Goal: Navigation & Orientation: Understand site structure

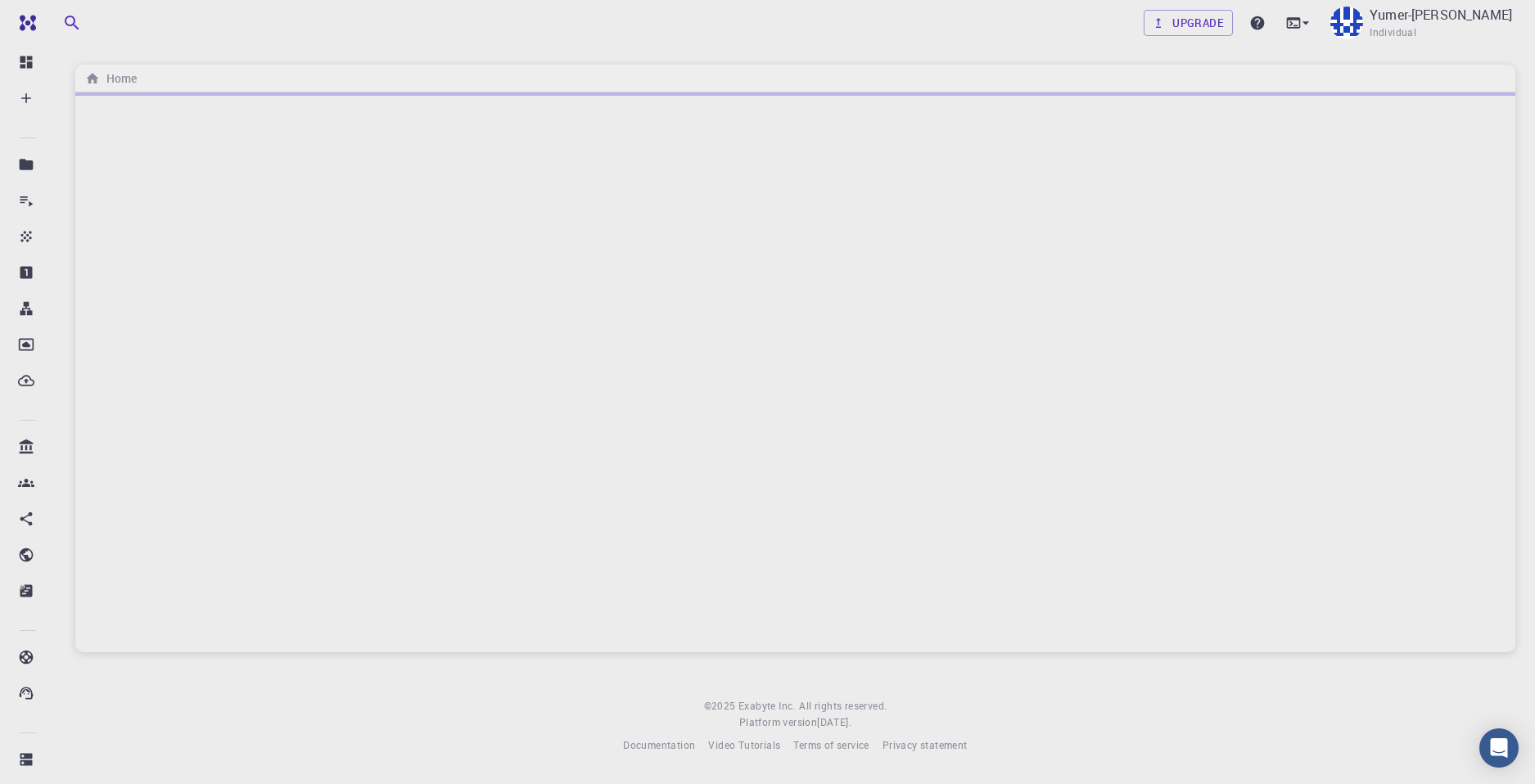
click at [293, 251] on div at bounding box center [795, 372] width 1440 height 560
click at [19, 165] on icon at bounding box center [26, 164] width 16 height 16
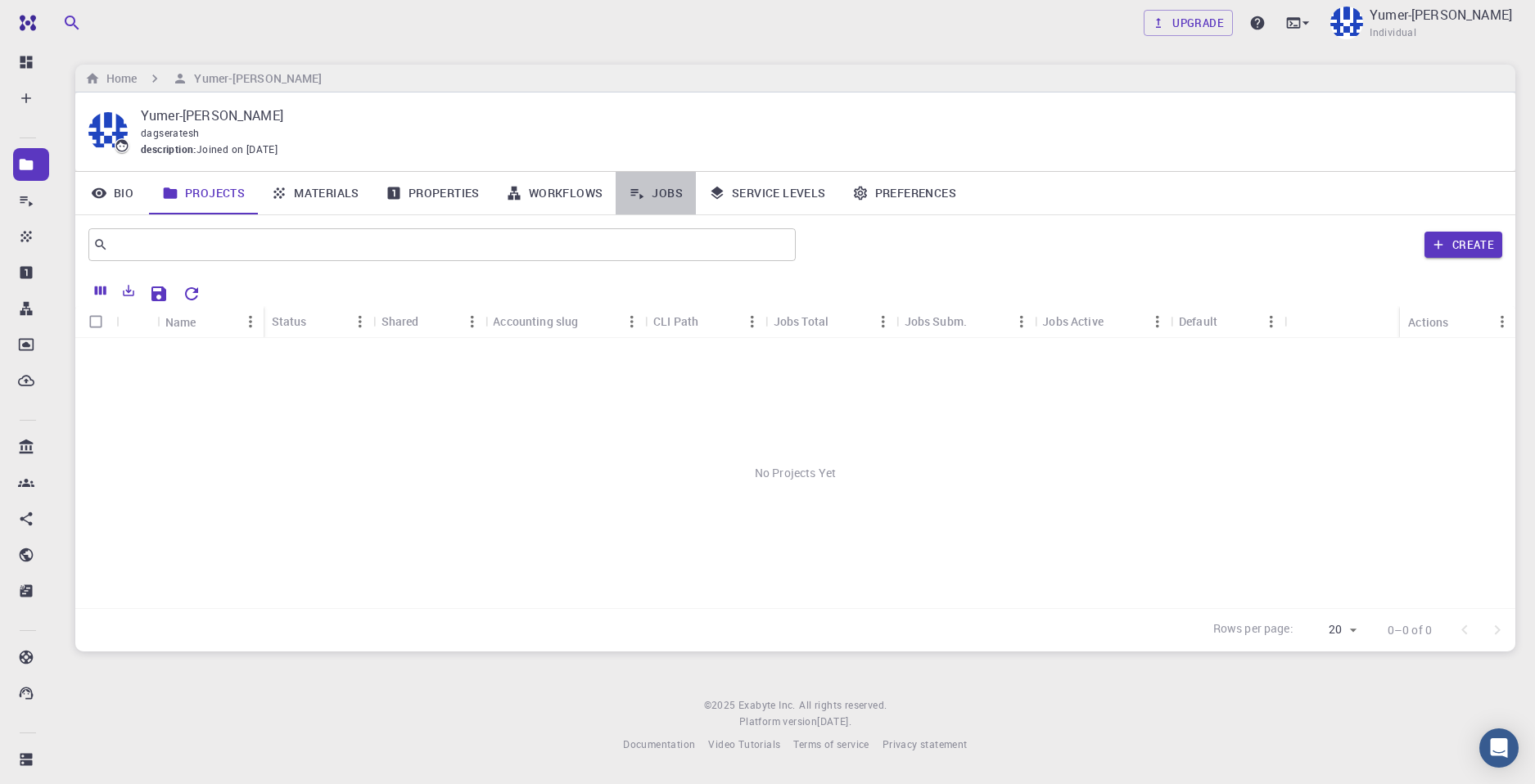
click at [666, 190] on link "Jobs" at bounding box center [655, 193] width 80 height 42
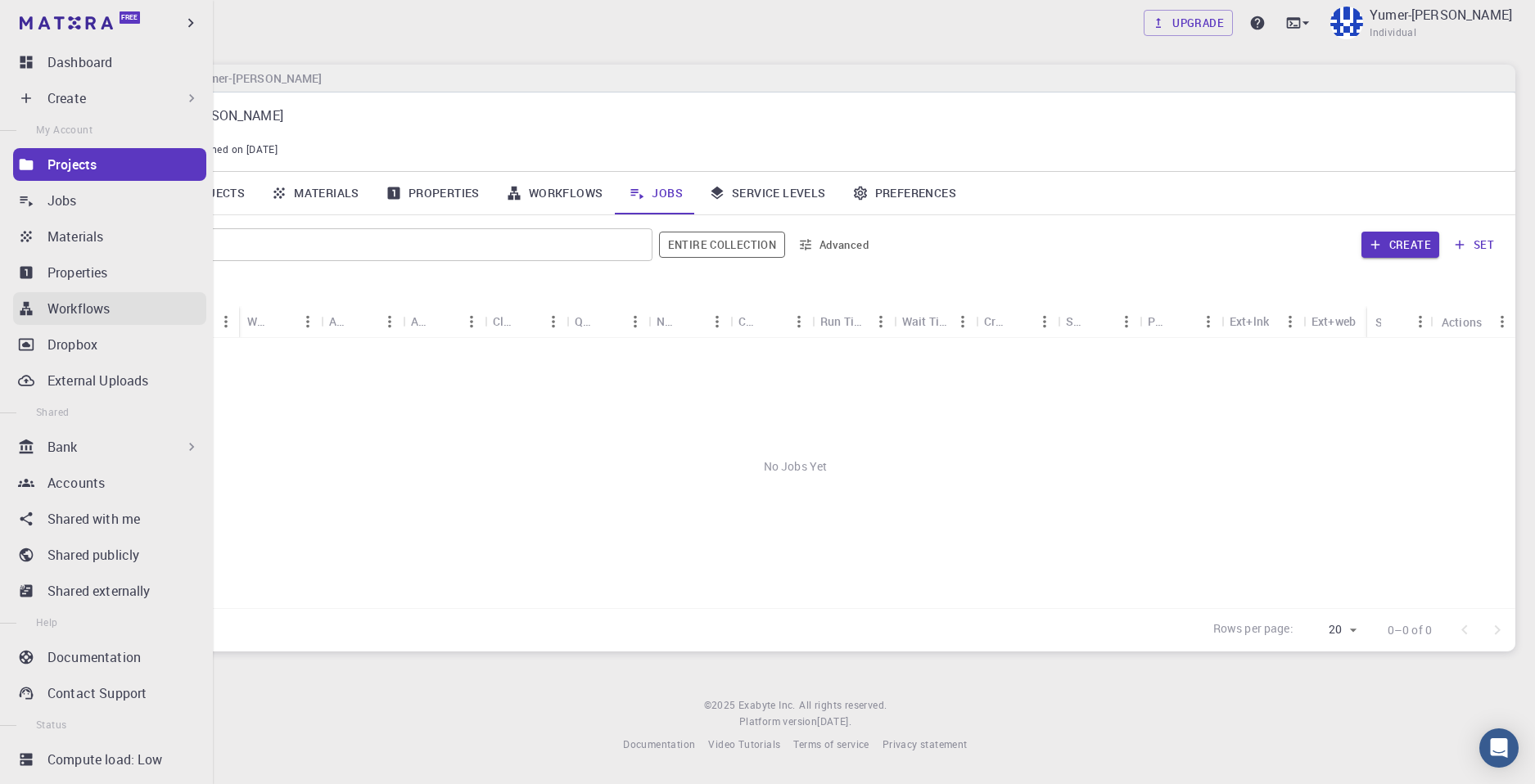
click at [97, 304] on p "Workflows" at bounding box center [78, 308] width 63 height 19
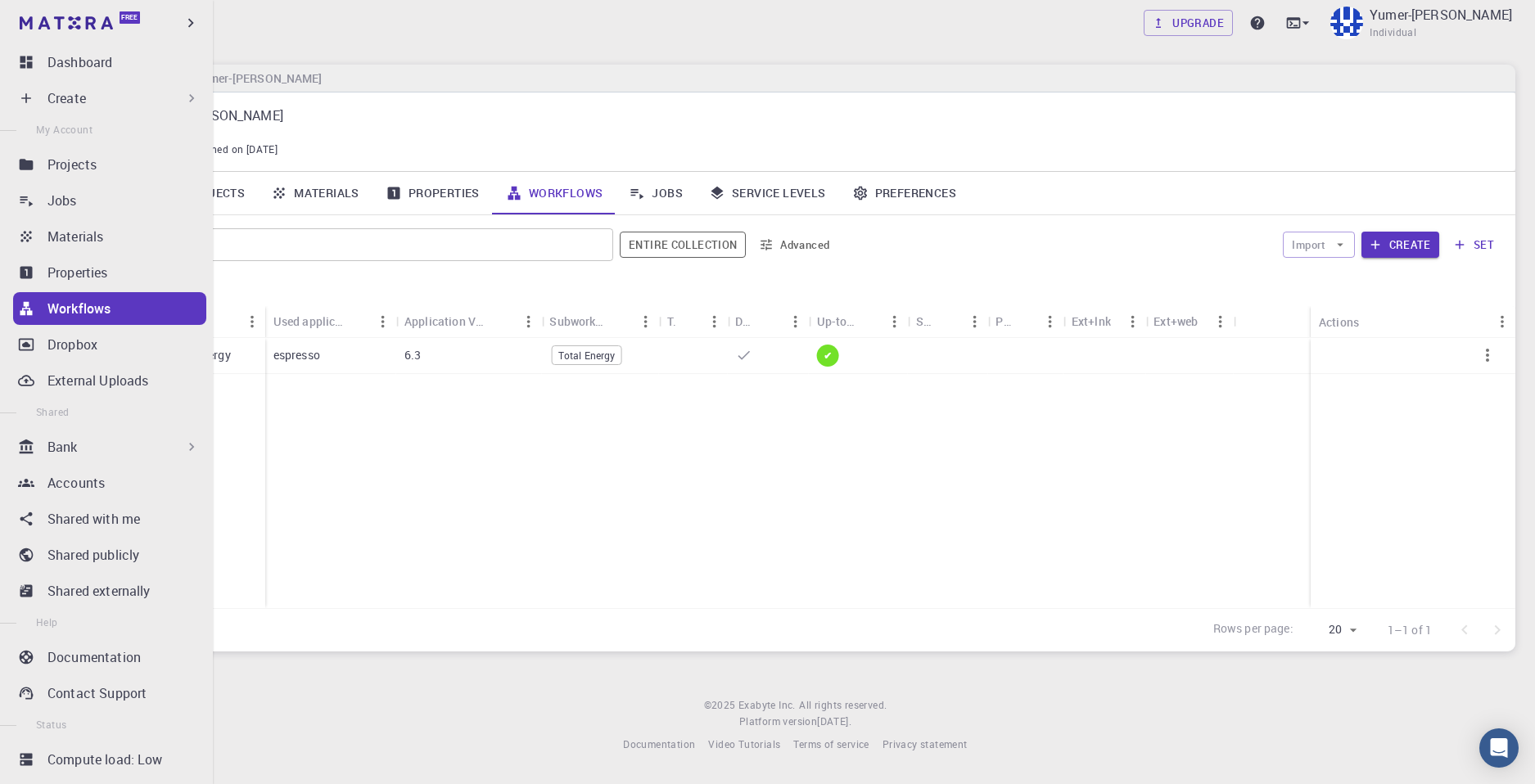
click at [90, 453] on div "Bank" at bounding box center [123, 446] width 152 height 19
click at [99, 454] on div "Bank" at bounding box center [123, 446] width 152 height 19
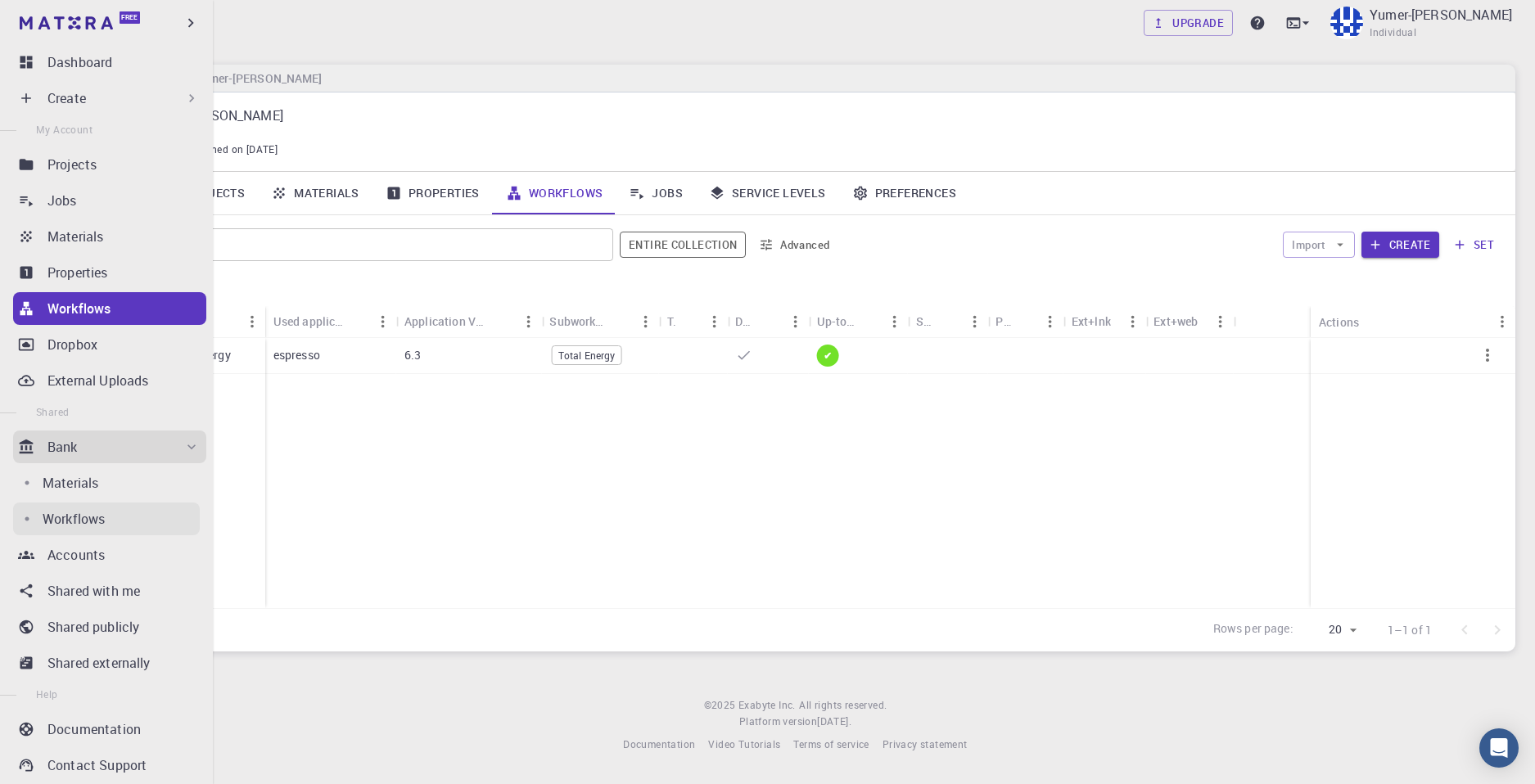
click at [79, 516] on p "Workflows" at bounding box center [73, 518] width 63 height 19
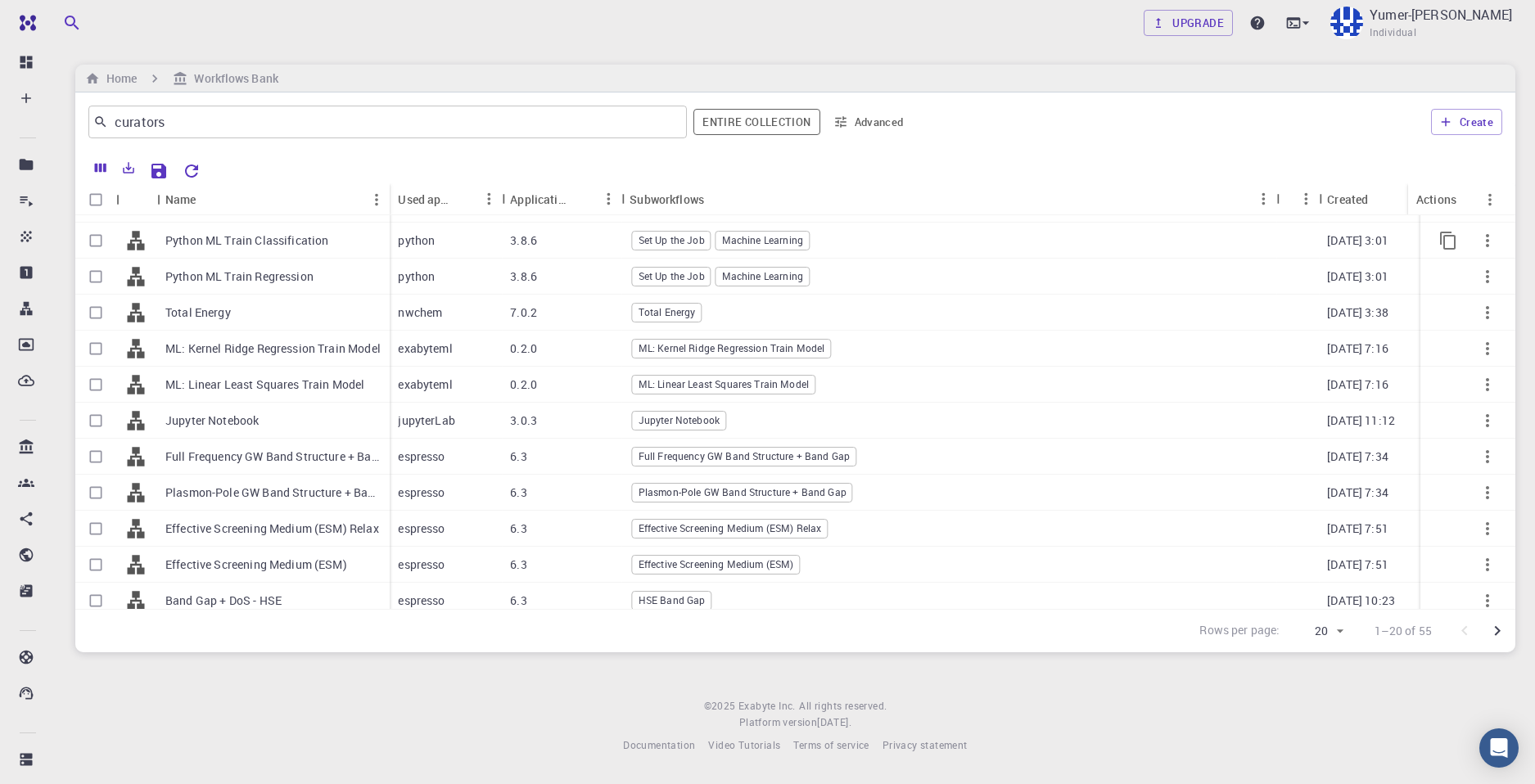
scroll to position [339, 0]
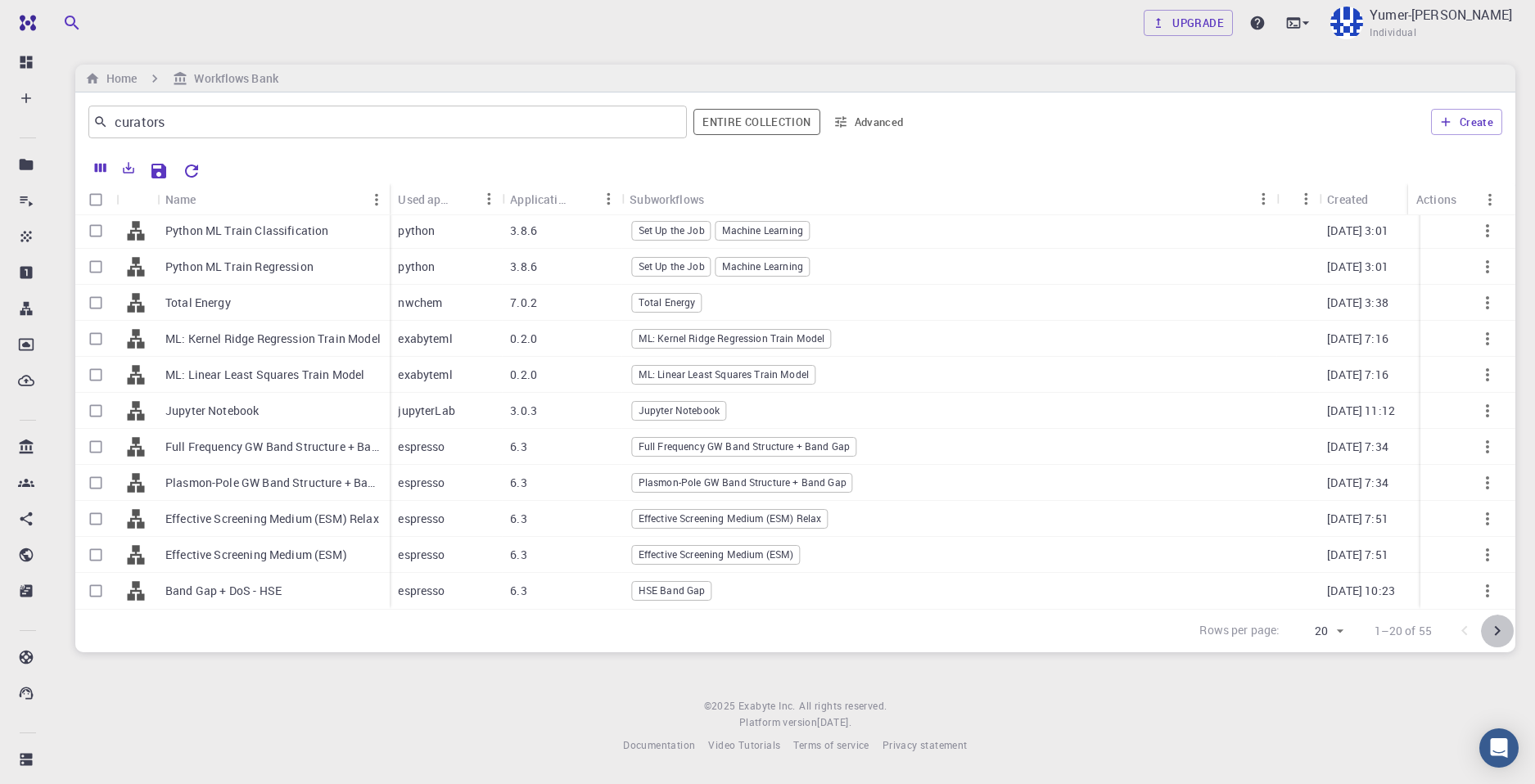
click at [1493, 633] on icon "Go to next page" at bounding box center [1497, 631] width 19 height 19
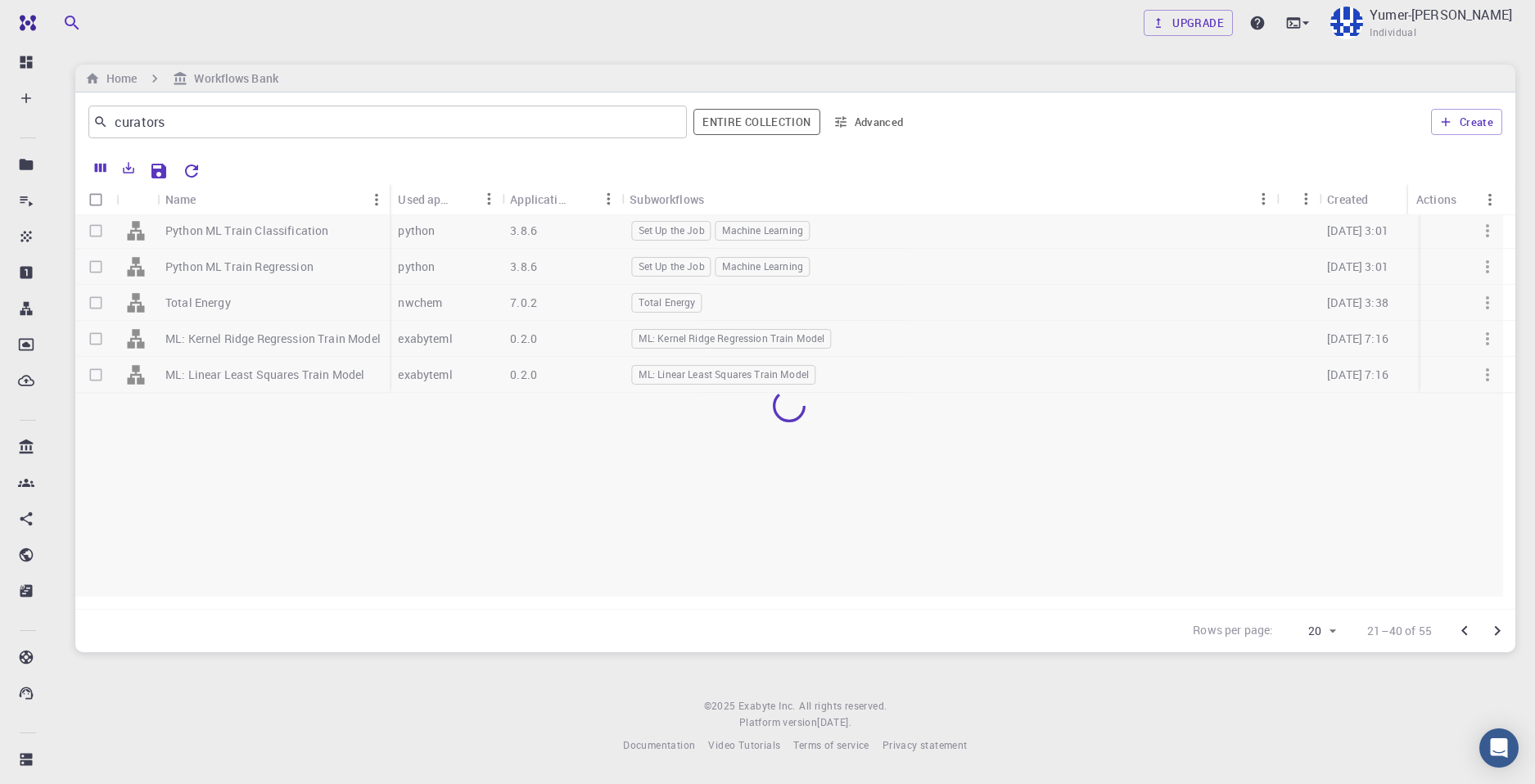
scroll to position [0, 0]
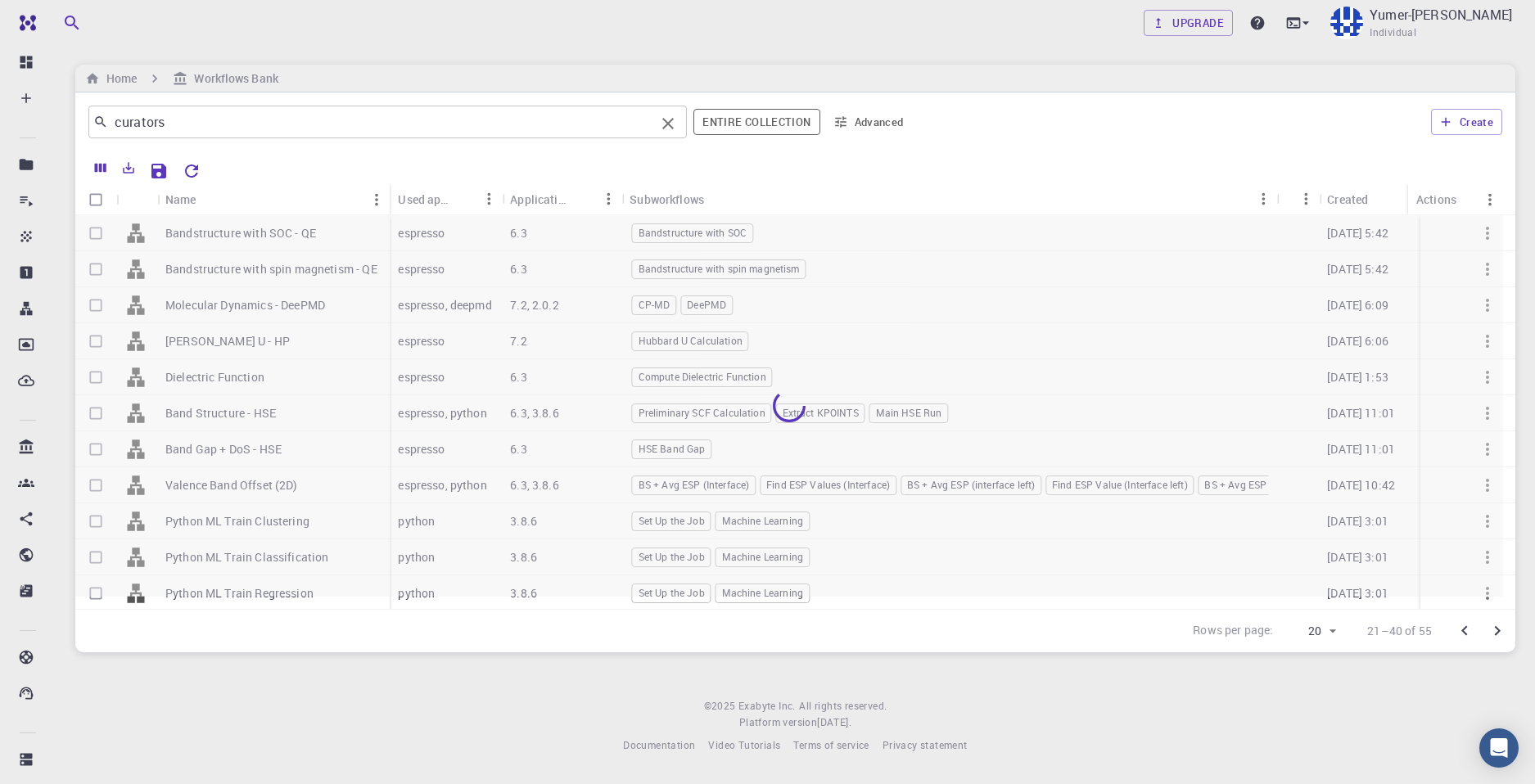
click at [672, 123] on icon "Clear" at bounding box center [668, 123] width 19 height 19
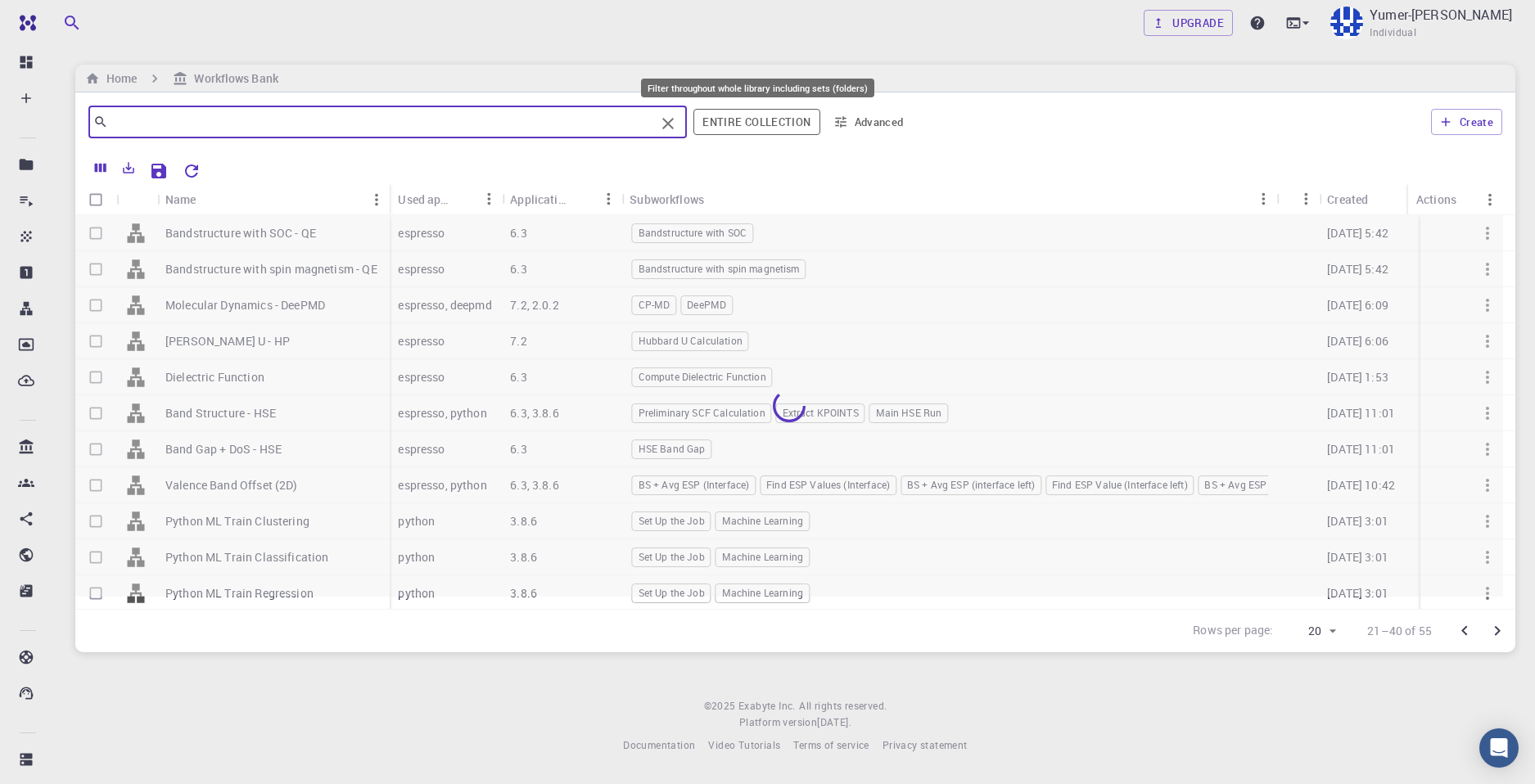
click at [780, 129] on button "Entire collection" at bounding box center [755, 121] width 126 height 26
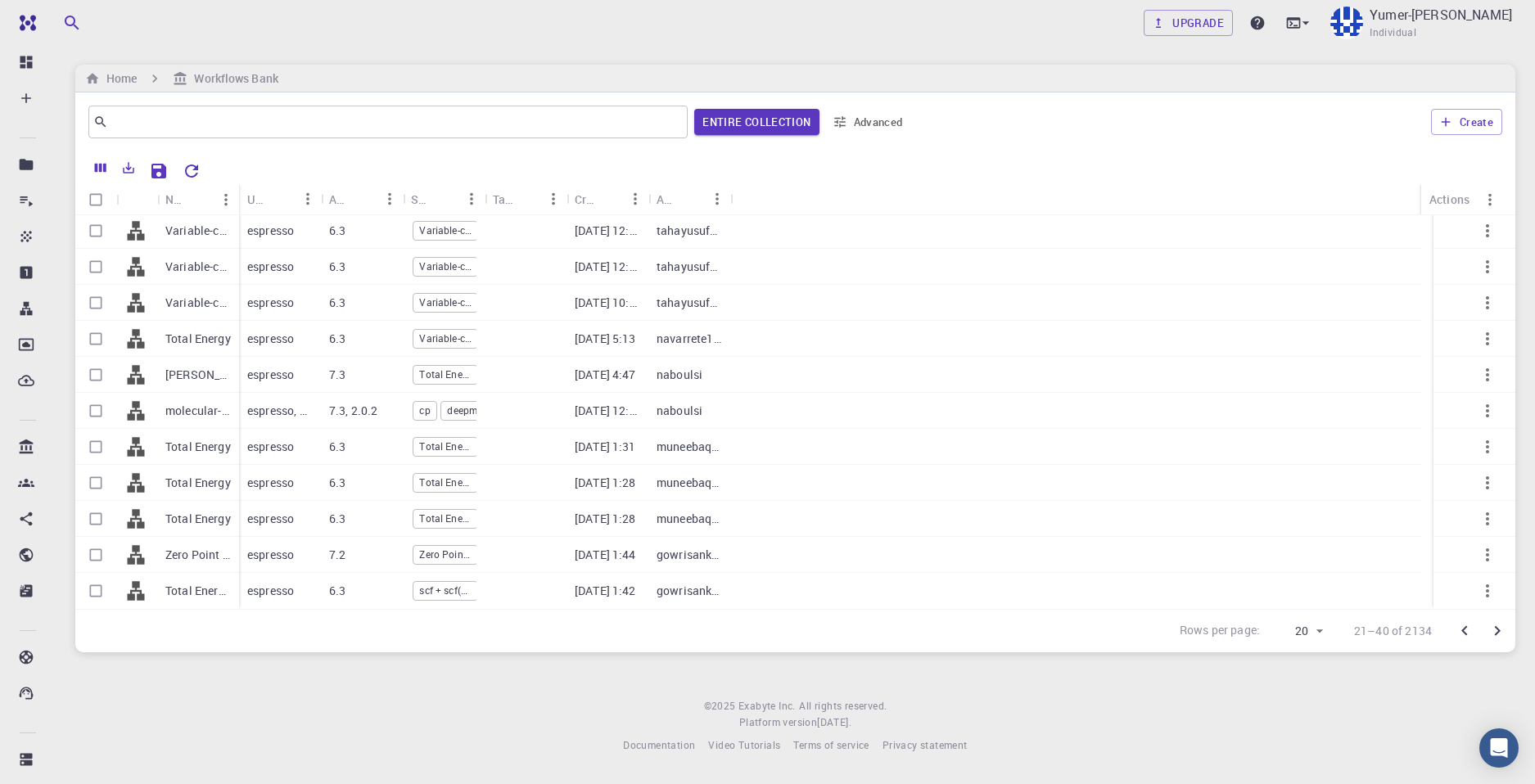
scroll to position [326, 0]
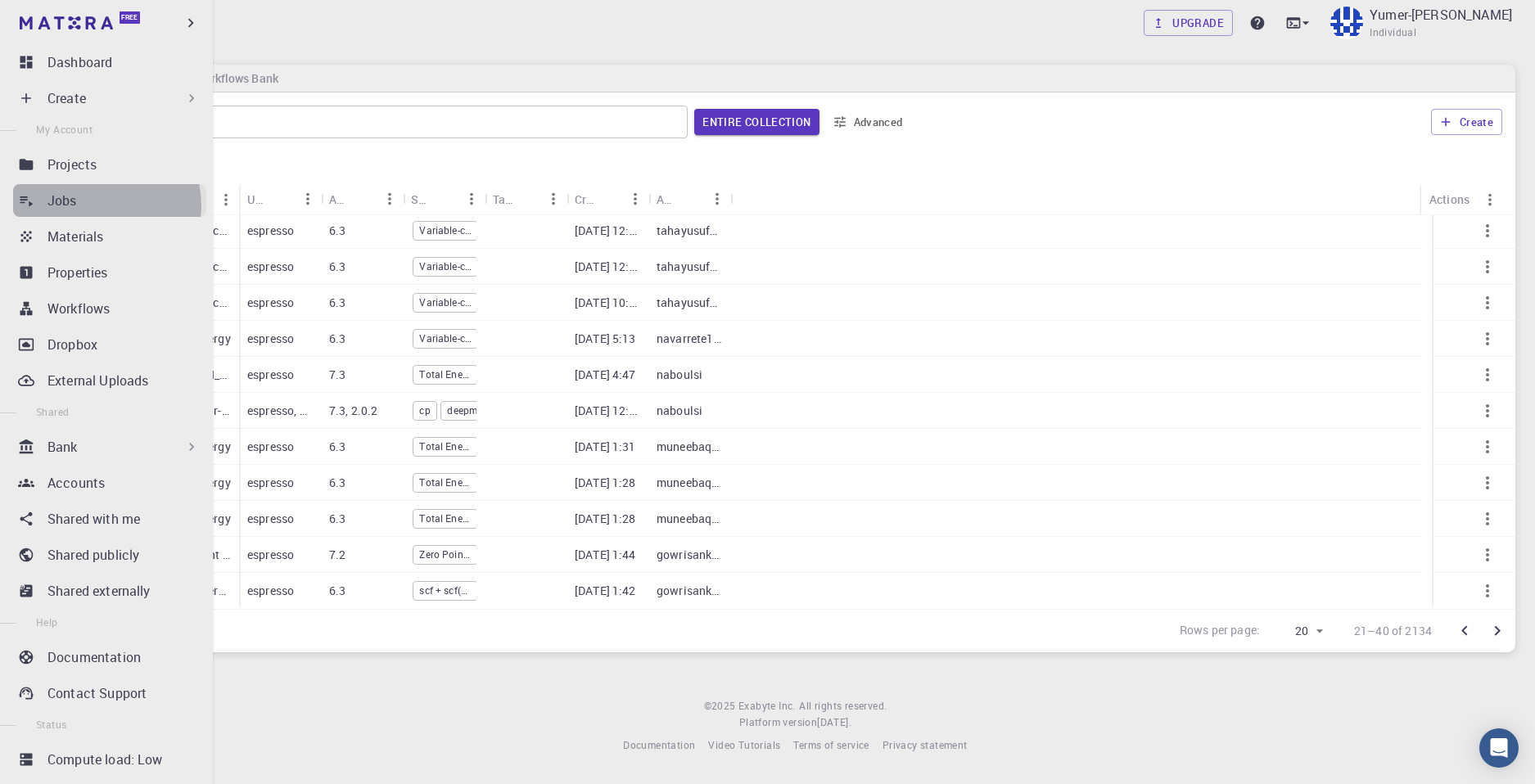
click at [104, 205] on div "Jobs" at bounding box center [126, 200] width 159 height 19
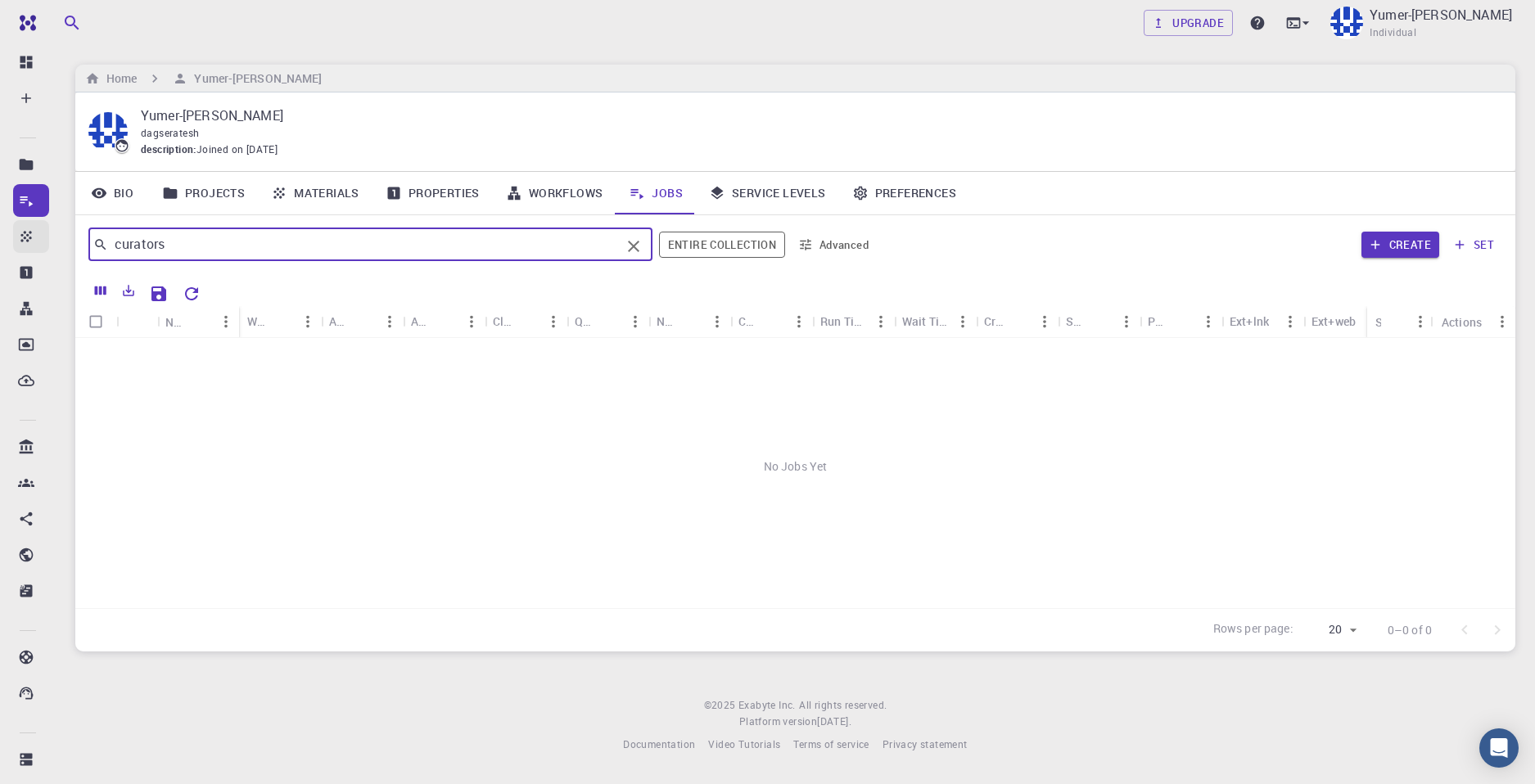
drag, startPoint x: 248, startPoint y: 242, endPoint x: 18, endPoint y: 234, distance: 230.1
click at [18, 234] on div "Free Dashboard Create New Job New Material Create Material Upload File Import f…" at bounding box center [767, 390] width 1535 height 779
